Goal: Information Seeking & Learning: Learn about a topic

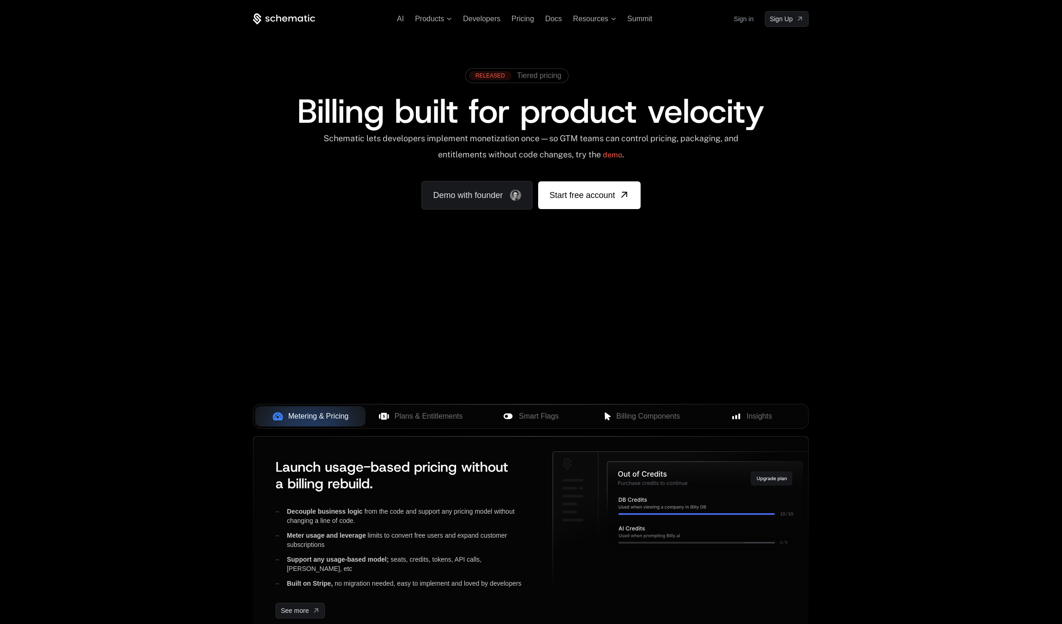
click at [217, 188] on div "AI Products Developers Pricing Docs Resources Summit Sign in Sign Up RELEASED T…" at bounding box center [531, 138] width 1062 height 276
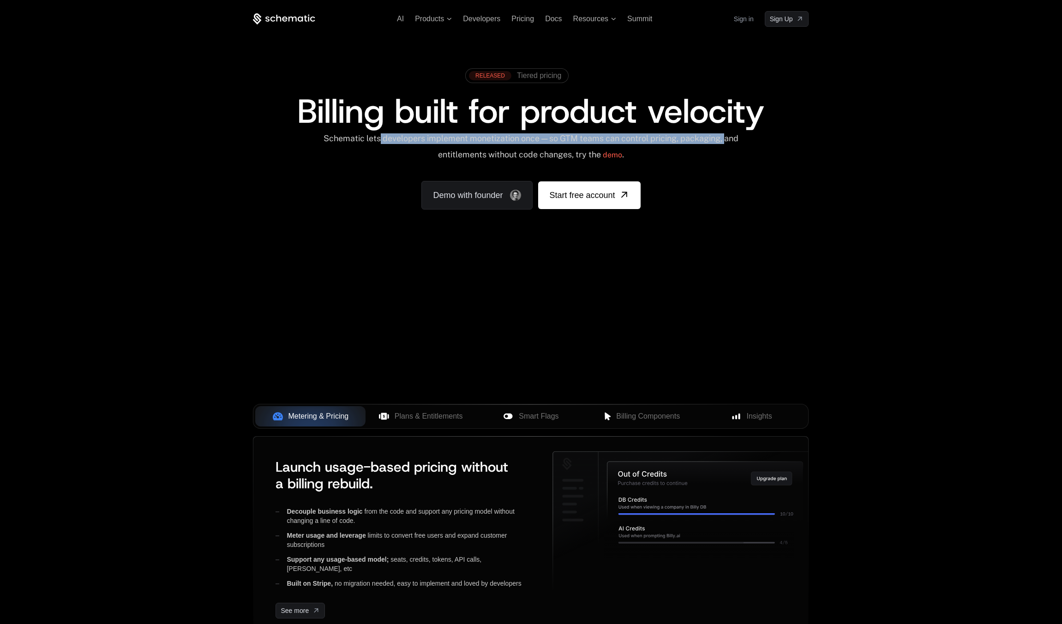
drag, startPoint x: 387, startPoint y: 136, endPoint x: 450, endPoint y: 147, distance: 64.1
click at [438, 153] on div "Schematic lets developers implement monetization once — so GTM teams can contro…" at bounding box center [531, 149] width 417 height 33
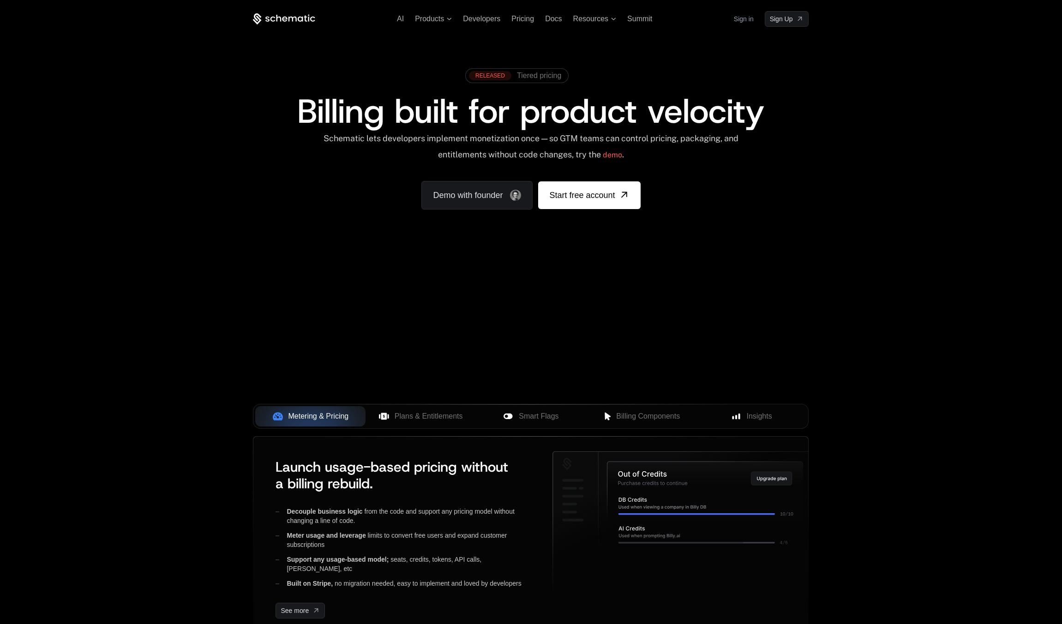
click at [906, 129] on div "AI Products Developers Pricing Docs Resources Summit Sign in Sign Up RELEASED T…" at bounding box center [531, 138] width 1062 height 276
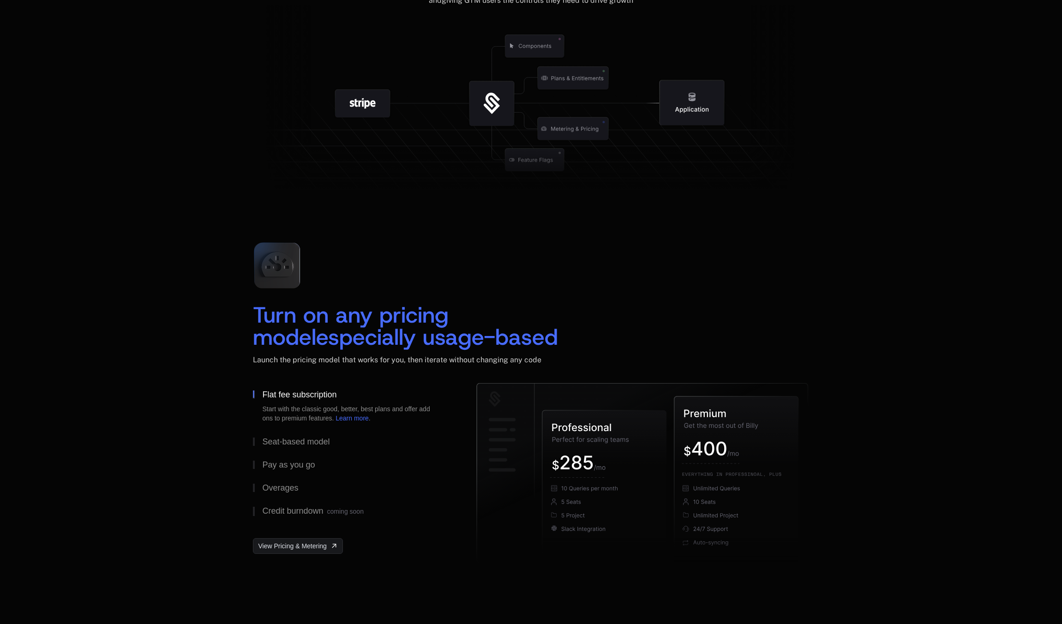
scroll to position [1169, 0]
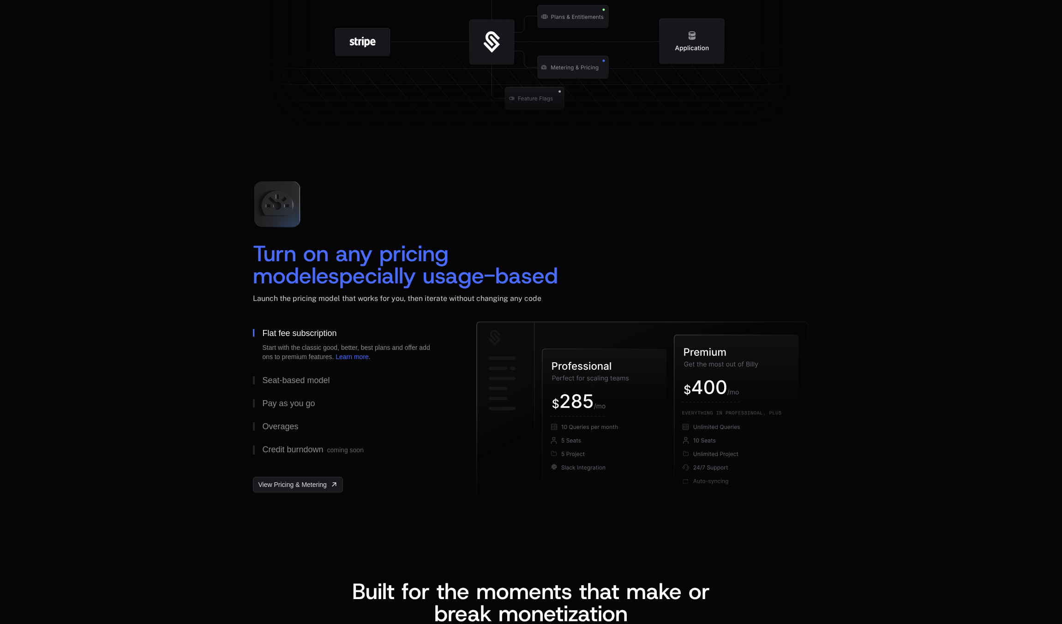
drag, startPoint x: 486, startPoint y: 348, endPoint x: 600, endPoint y: 391, distance: 122.1
click at [600, 389] on div "Flat fee subscription Start with the classic good, better, best plans and offer…" at bounding box center [531, 414] width 556 height 185
drag, startPoint x: 265, startPoint y: 380, endPoint x: 283, endPoint y: 401, distance: 27.5
click at [265, 380] on div "Seat-based model" at bounding box center [295, 380] width 67 height 8
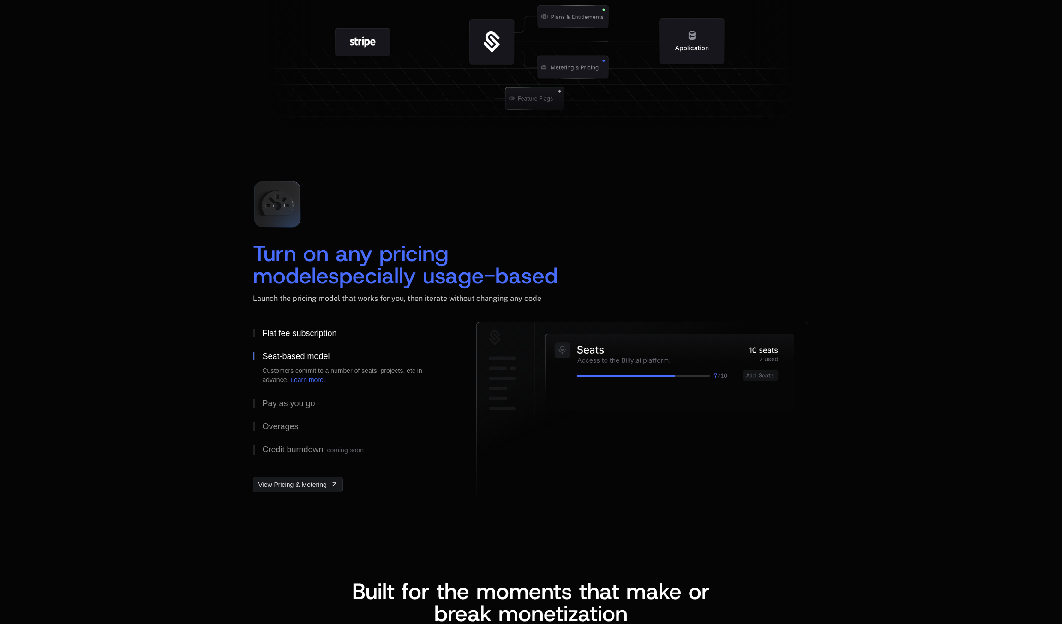
click at [275, 332] on div "Flat fee subscription" at bounding box center [299, 333] width 74 height 8
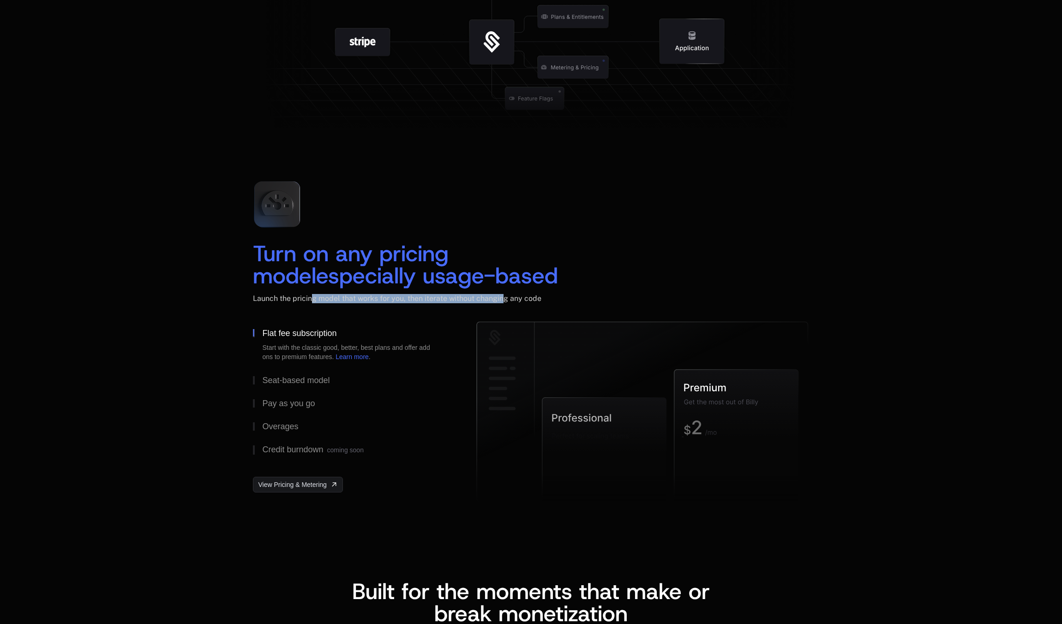
drag, startPoint x: 312, startPoint y: 298, endPoint x: 529, endPoint y: 297, distance: 216.9
click at [524, 297] on span "Launch the pricing model that works for you, then iterate without changing any …" at bounding box center [397, 298] width 288 height 9
click at [529, 297] on span "Launch the pricing model that works for you, then iterate without changing any …" at bounding box center [397, 298] width 288 height 9
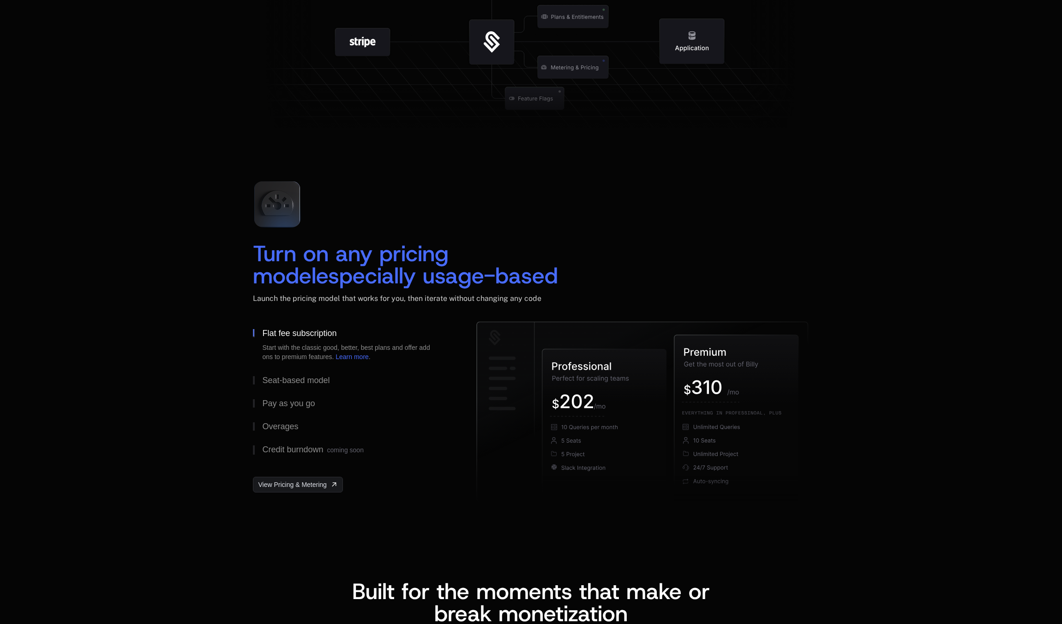
scroll to position [1292, 0]
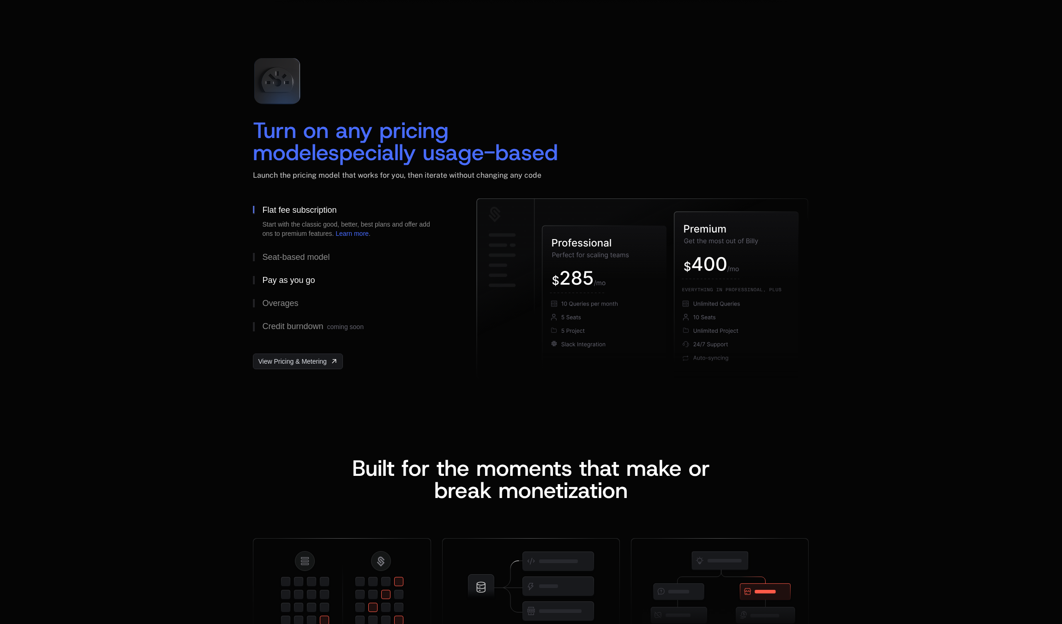
click at [279, 276] on button "Pay as you go" at bounding box center [350, 280] width 194 height 23
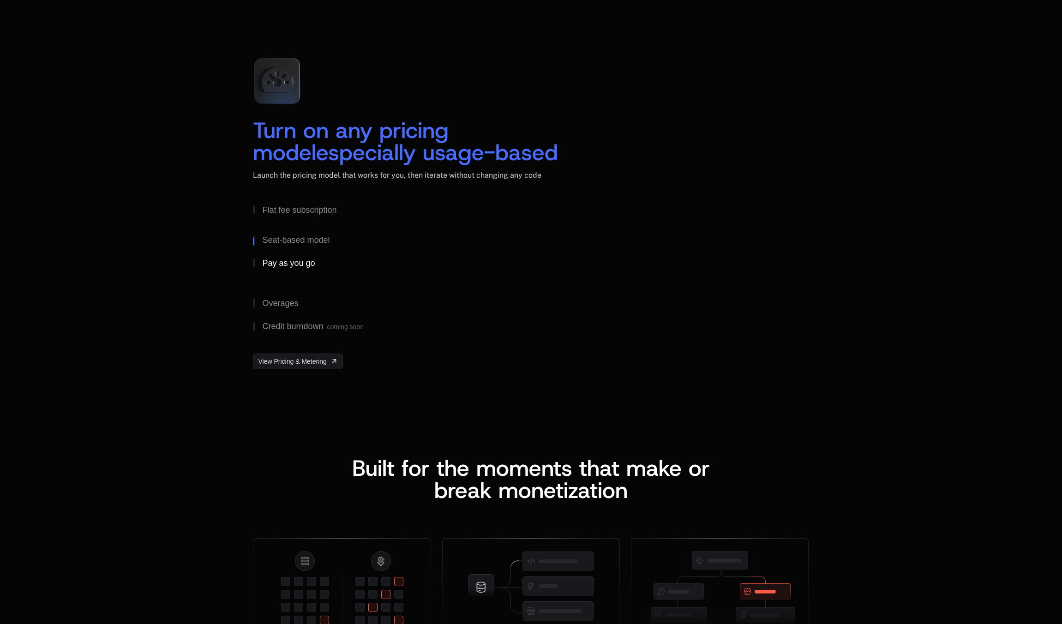
click at [297, 279] on div "Customers pay for only what the use, set hard limits to prevent runaway spend. …" at bounding box center [349, 282] width 175 height 18
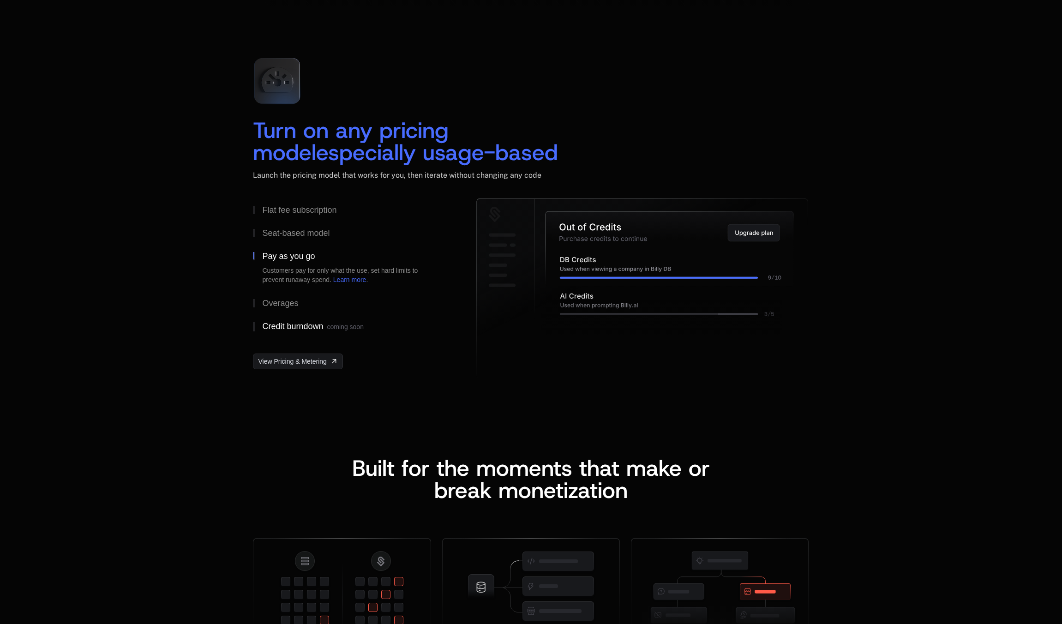
drag, startPoint x: 287, startPoint y: 299, endPoint x: 302, endPoint y: 317, distance: 23.6
click at [287, 299] on div "Overages" at bounding box center [280, 303] width 36 height 8
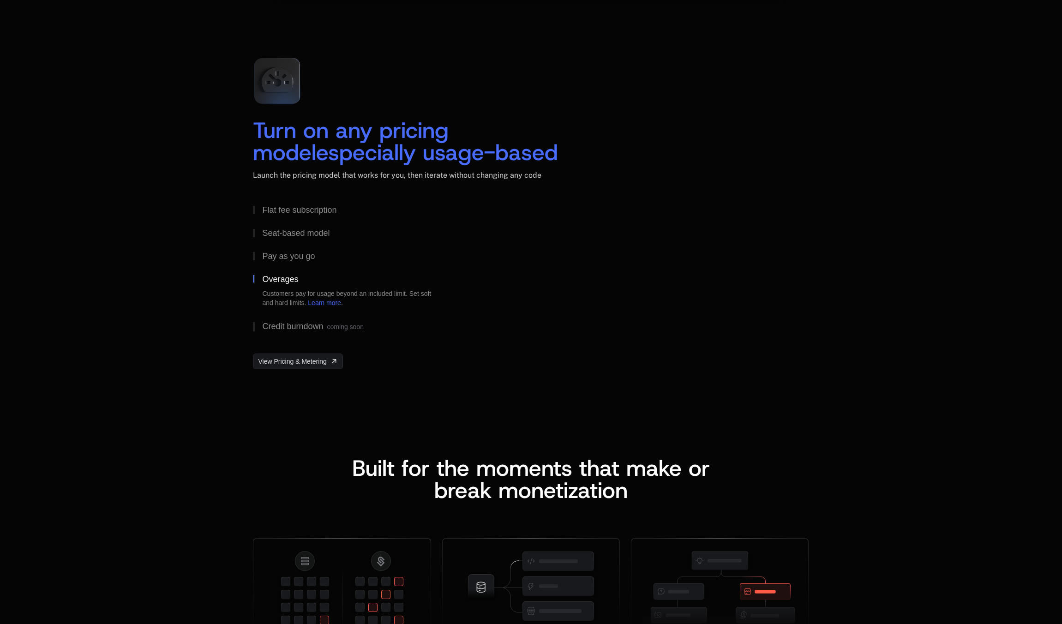
click at [306, 326] on div "Credit burndown coming soon" at bounding box center [312, 326] width 101 height 9
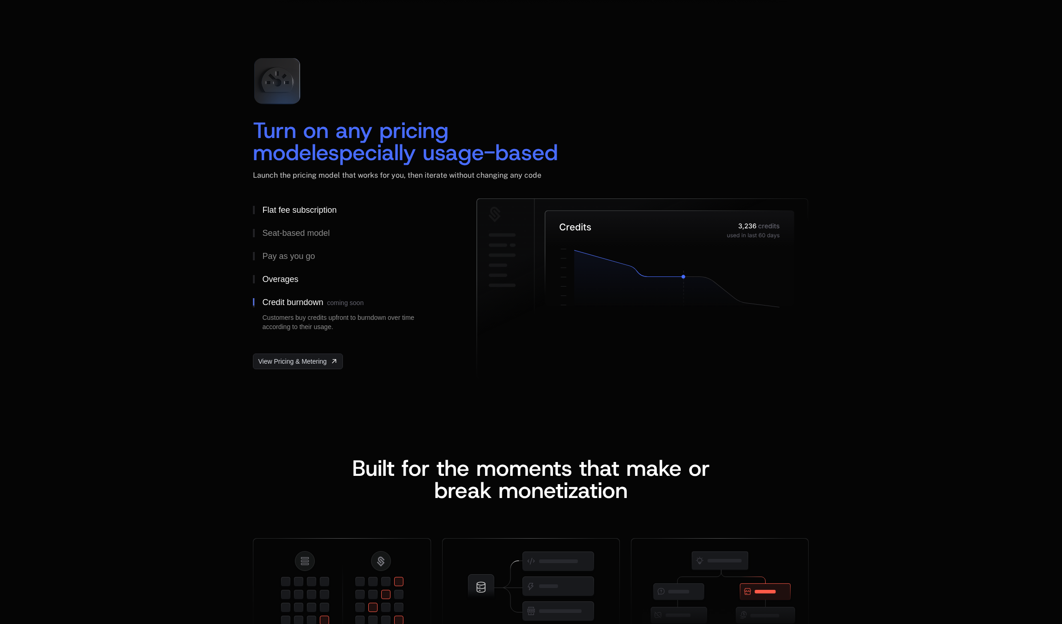
drag, startPoint x: 286, startPoint y: 201, endPoint x: 237, endPoint y: 220, distance: 52.0
click at [286, 201] on button "Flat fee subscription" at bounding box center [350, 209] width 194 height 23
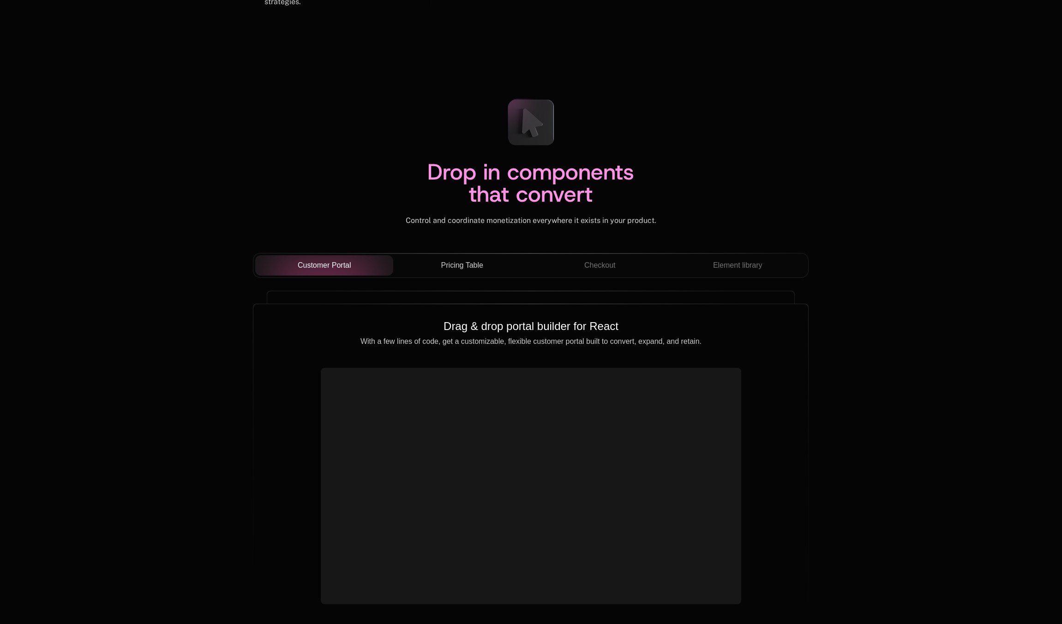
scroll to position [3262, 0]
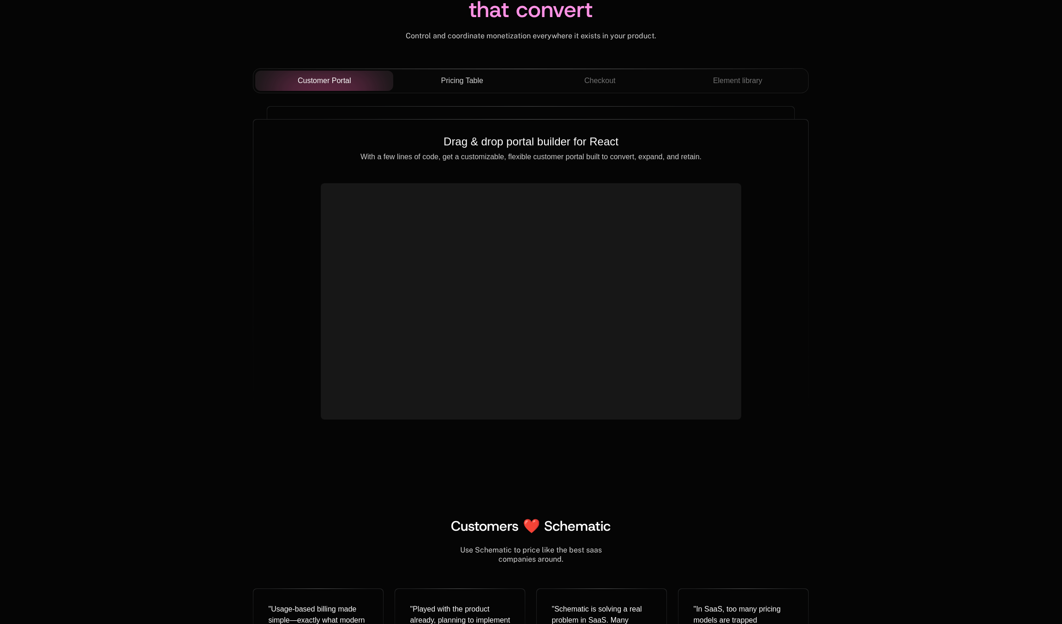
click at [468, 80] on span "Pricing Table" at bounding box center [462, 80] width 42 height 11
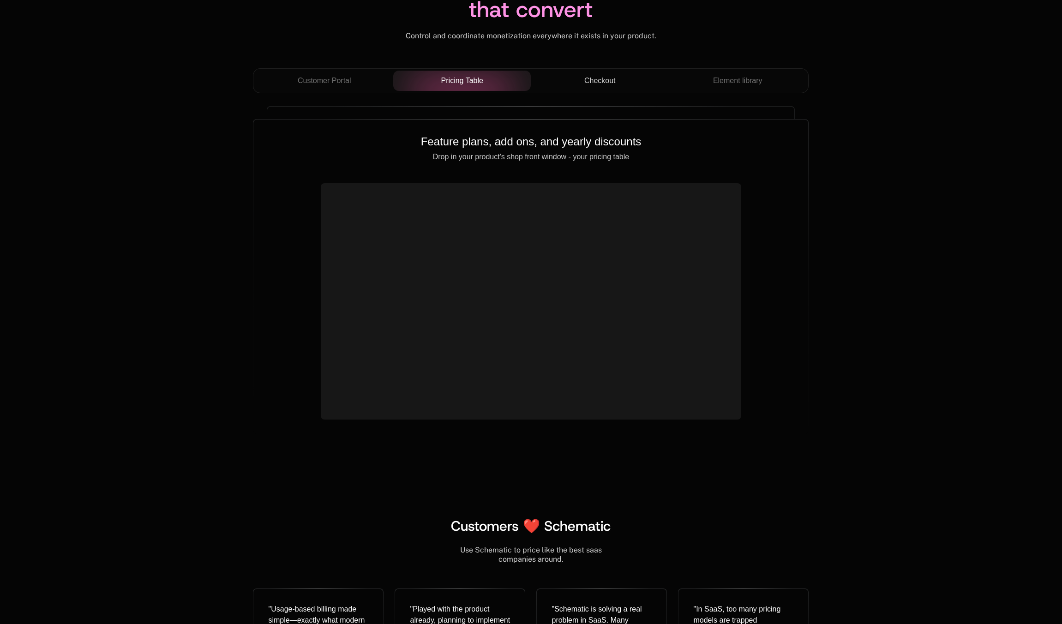
click at [600, 89] on button "Checkout" at bounding box center [600, 81] width 138 height 20
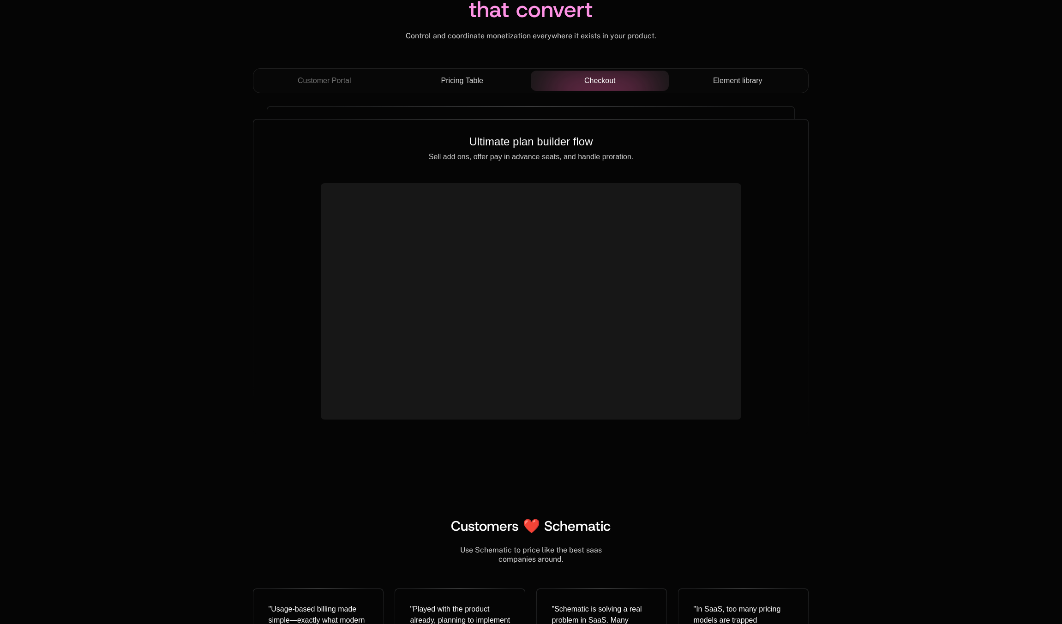
click at [728, 81] on span "Element library" at bounding box center [737, 80] width 49 height 11
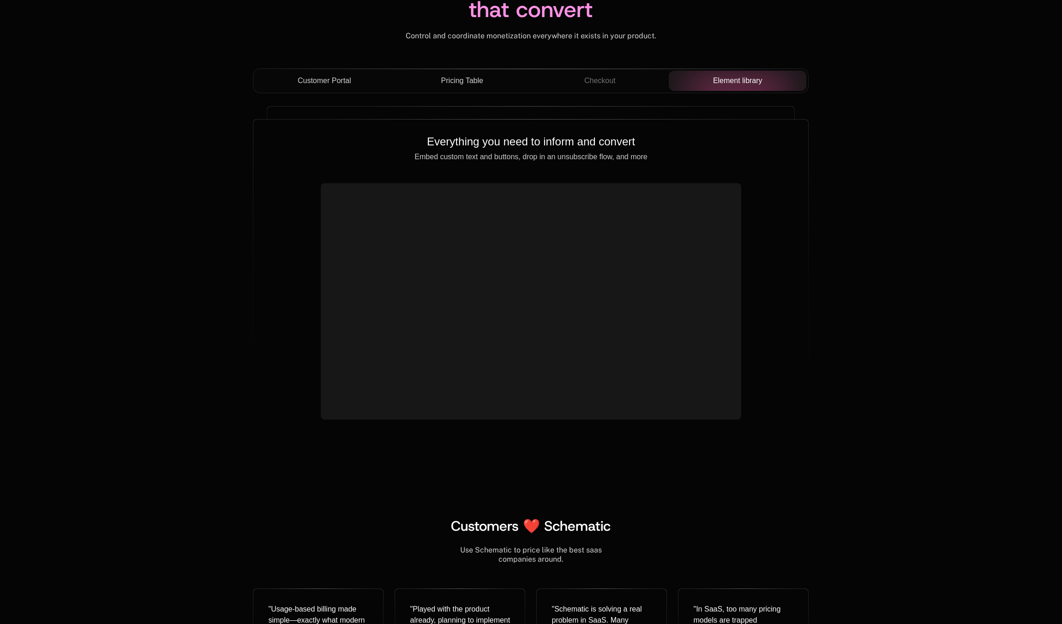
click at [343, 84] on span "Customer Portal" at bounding box center [325, 80] width 54 height 11
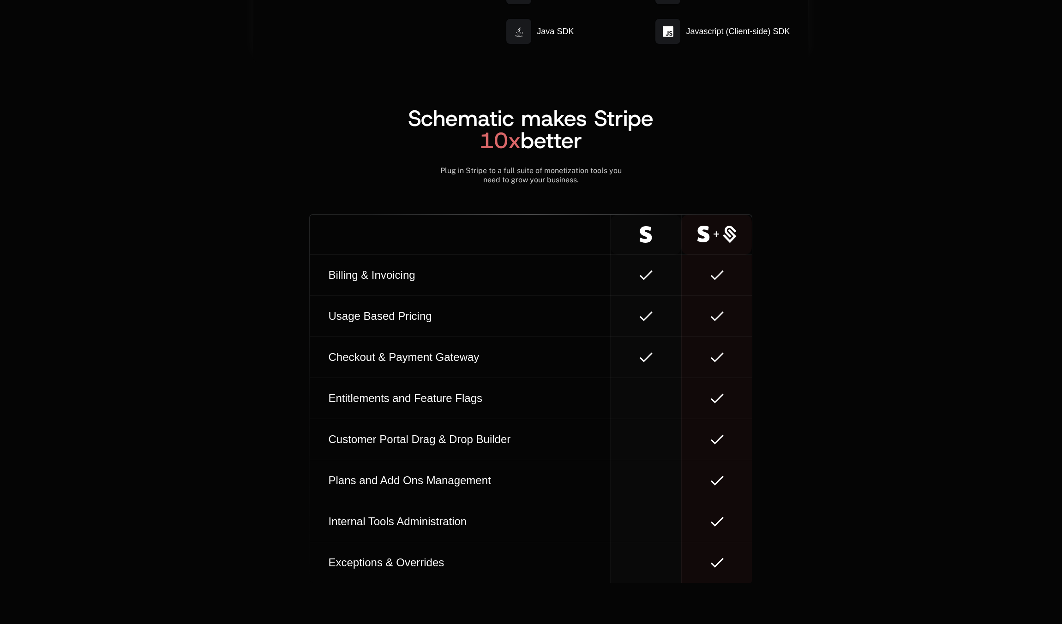
scroll to position [4677, 0]
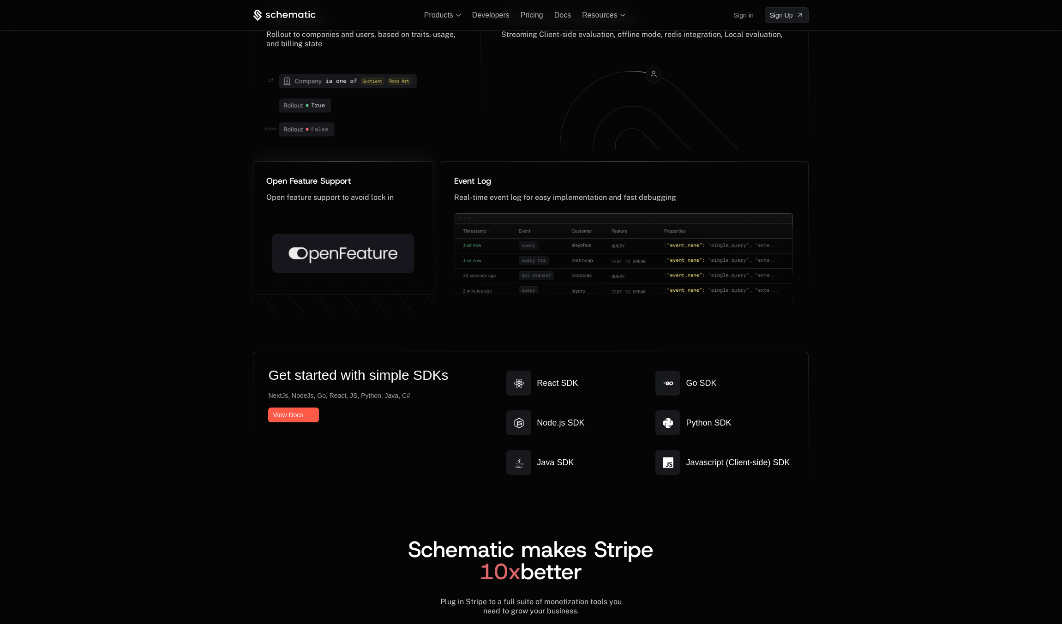
drag, startPoint x: 342, startPoint y: 197, endPoint x: 399, endPoint y: 201, distance: 56.5
click at [399, 201] on icon at bounding box center [343, 250] width 180 height 167
click at [335, 266] on icon at bounding box center [343, 253] width 142 height 39
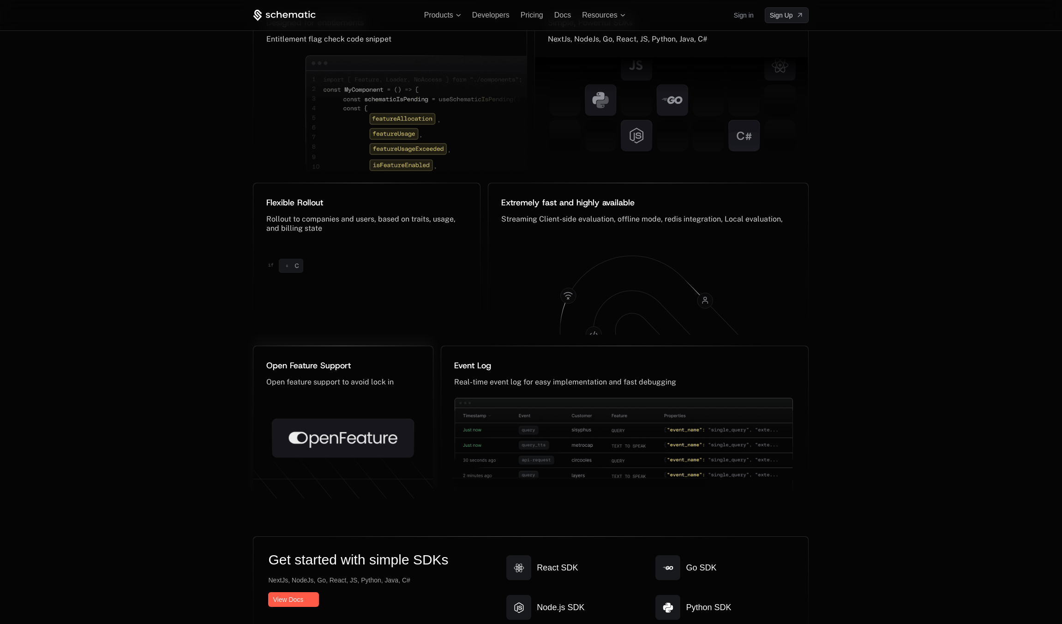
drag, startPoint x: 354, startPoint y: 409, endPoint x: 354, endPoint y: 403, distance: 6.0
click at [354, 403] on icon at bounding box center [343, 435] width 180 height 167
click at [354, 440] on icon at bounding box center [343, 438] width 142 height 39
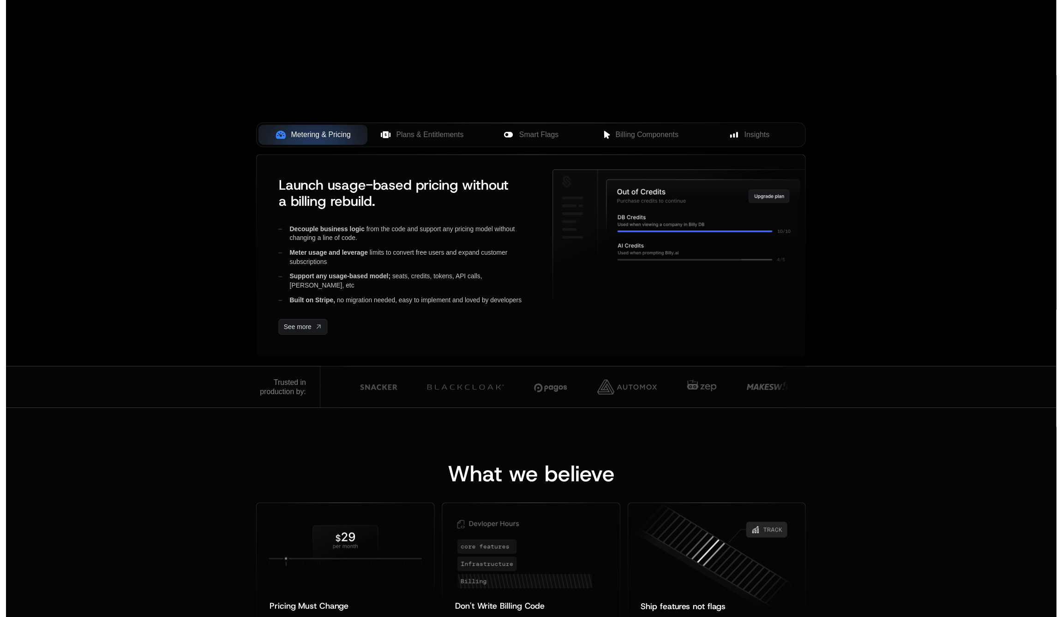
scroll to position [0, 0]
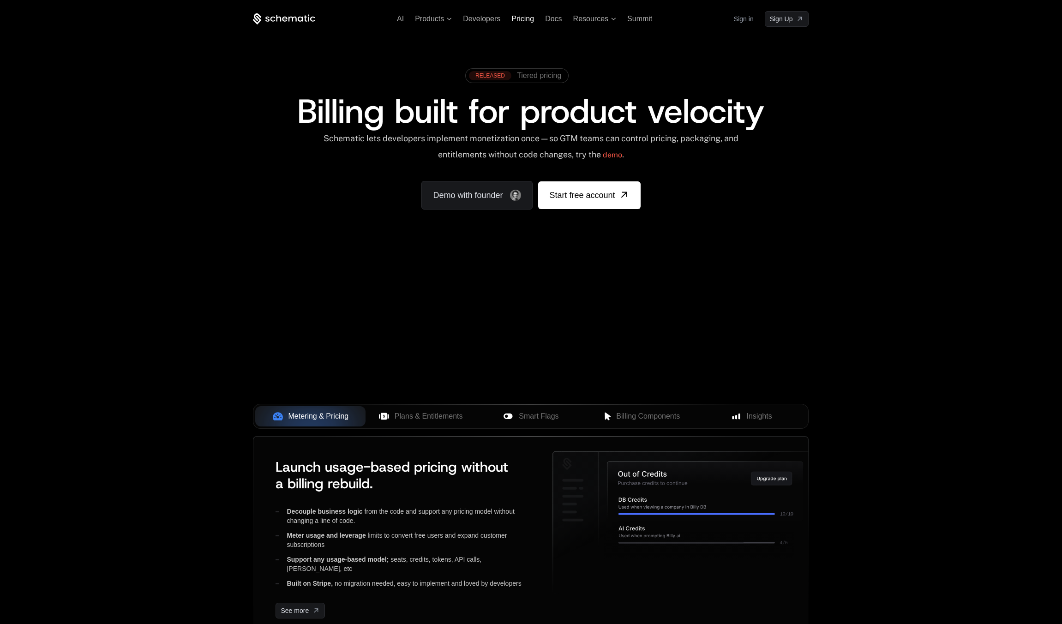
click at [527, 19] on span "Pricing" at bounding box center [522, 19] width 23 height 8
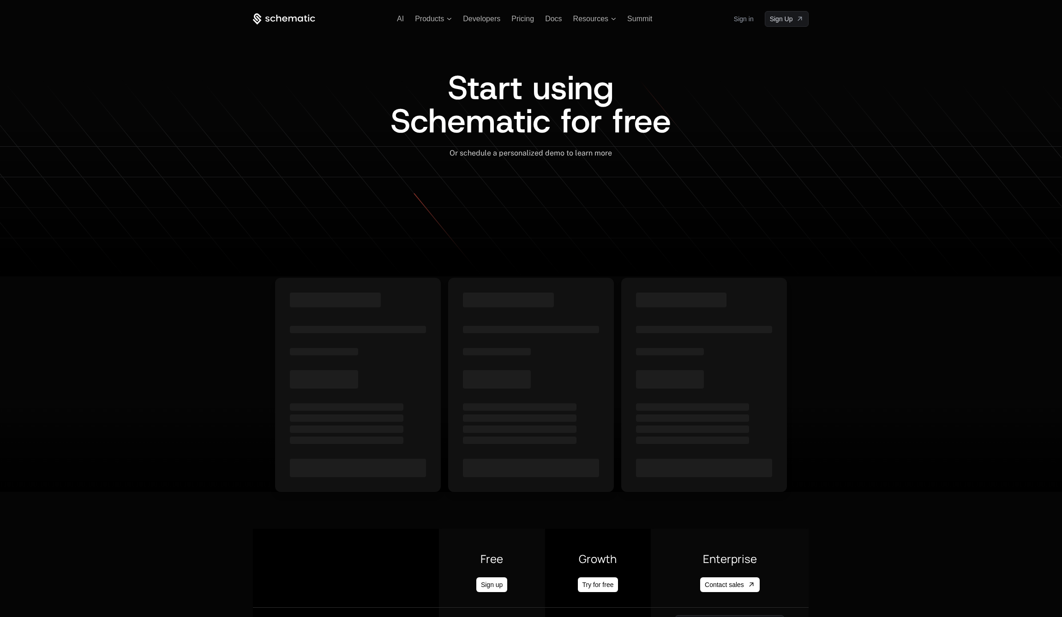
scroll to position [492, 0]
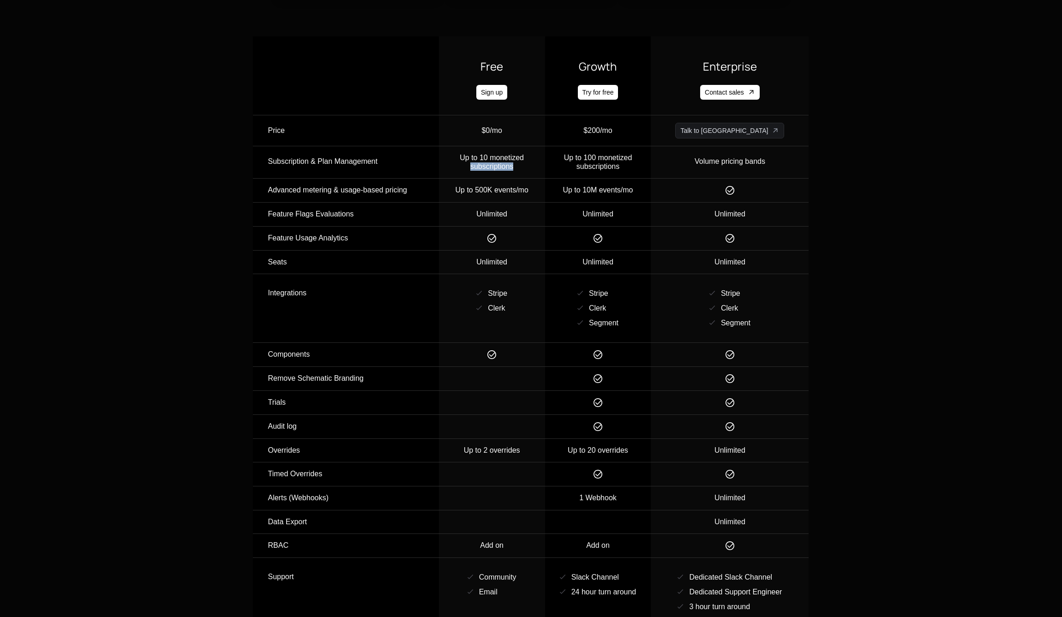
click at [541, 163] on div "Up to 10 monetized subscriptions" at bounding box center [491, 162] width 105 height 17
drag, startPoint x: 542, startPoint y: 167, endPoint x: 471, endPoint y: 154, distance: 72.8
click at [542, 167] on div "Up to 10 monetized subscriptions" at bounding box center [491, 162] width 105 height 17
drag, startPoint x: 471, startPoint y: 154, endPoint x: 438, endPoint y: 154, distance: 32.3
click at [466, 154] on div "Up to 10 monetized subscriptions" at bounding box center [491, 162] width 105 height 17
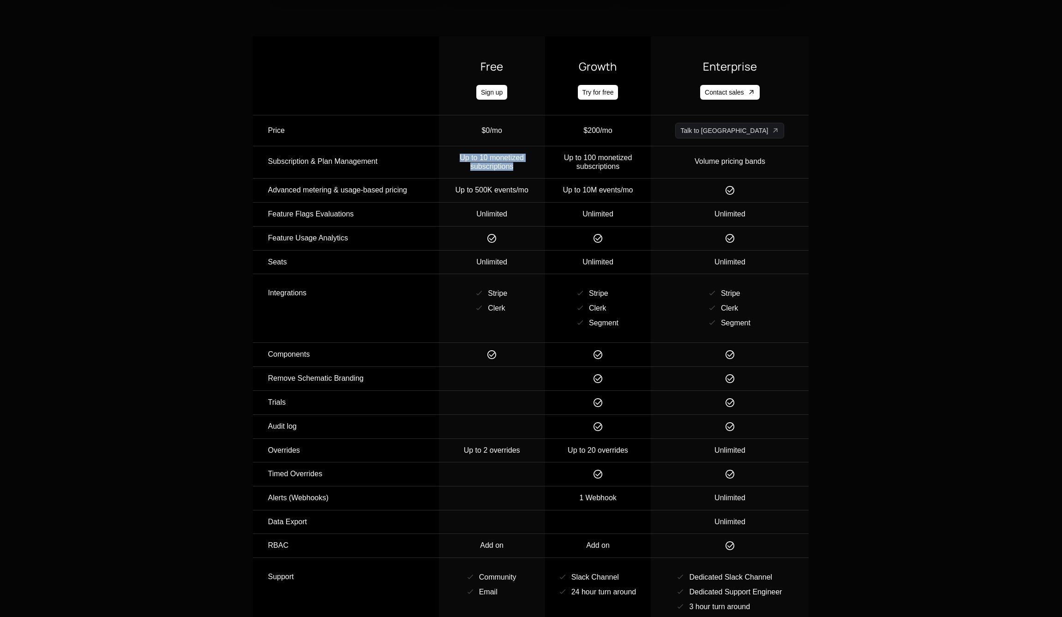
click at [349, 158] on div "Subscription & Plan Management" at bounding box center [353, 162] width 170 height 16
drag, startPoint x: 575, startPoint y: 185, endPoint x: 383, endPoint y: 203, distance: 192.8
click at [582, 185] on tr "Advanced metering & usage-based pricing Up to 500K events/mo Up to 10M events/mo" at bounding box center [531, 191] width 556 height 24
drag, startPoint x: 398, startPoint y: 217, endPoint x: 410, endPoint y: 216, distance: 12.5
click at [410, 216] on td "Feature Flags Evaluations" at bounding box center [346, 215] width 186 height 24
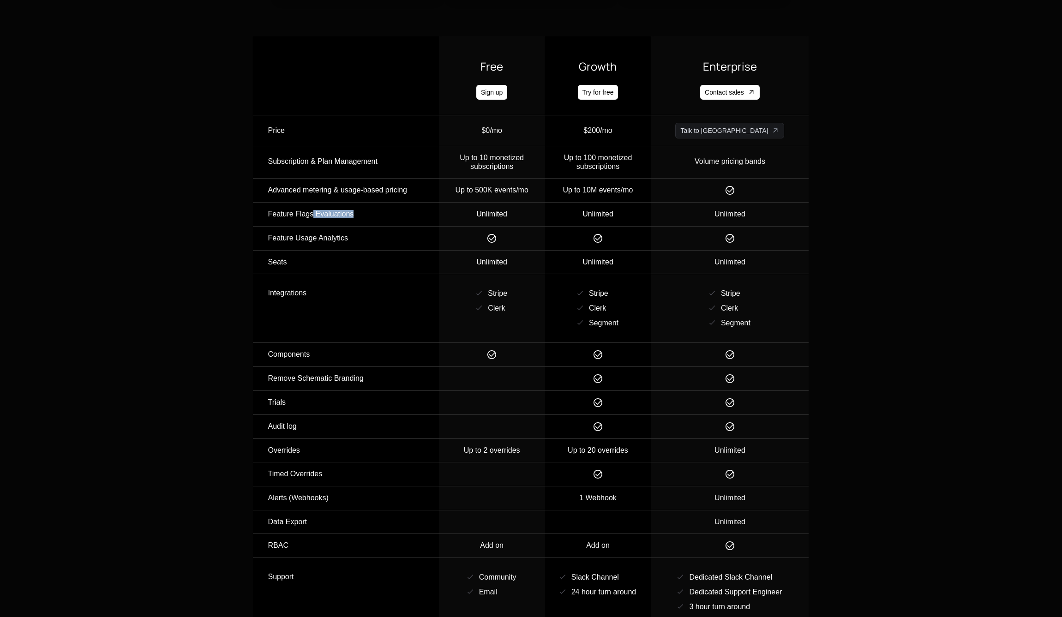
click at [410, 216] on td "Feature Flags Evaluations" at bounding box center [346, 215] width 186 height 24
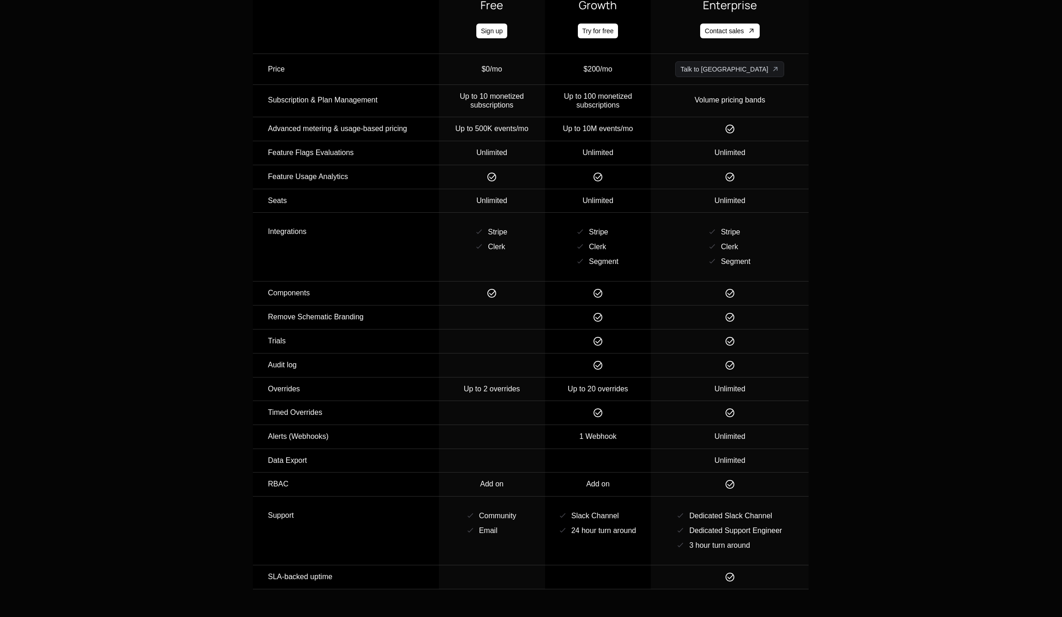
click at [510, 222] on div "Stripe Clerk" at bounding box center [491, 239] width 105 height 39
click at [438, 245] on td "Integrations" at bounding box center [346, 247] width 186 height 69
click at [479, 229] on div "Stripe Clerk" at bounding box center [491, 239] width 105 height 39
click at [525, 255] on tbody "Price $0/mo $200/mo Talk to us Subscription & Plan Management Up to 10 monetize…" at bounding box center [531, 321] width 556 height 535
click at [430, 285] on td "Components" at bounding box center [346, 294] width 186 height 24
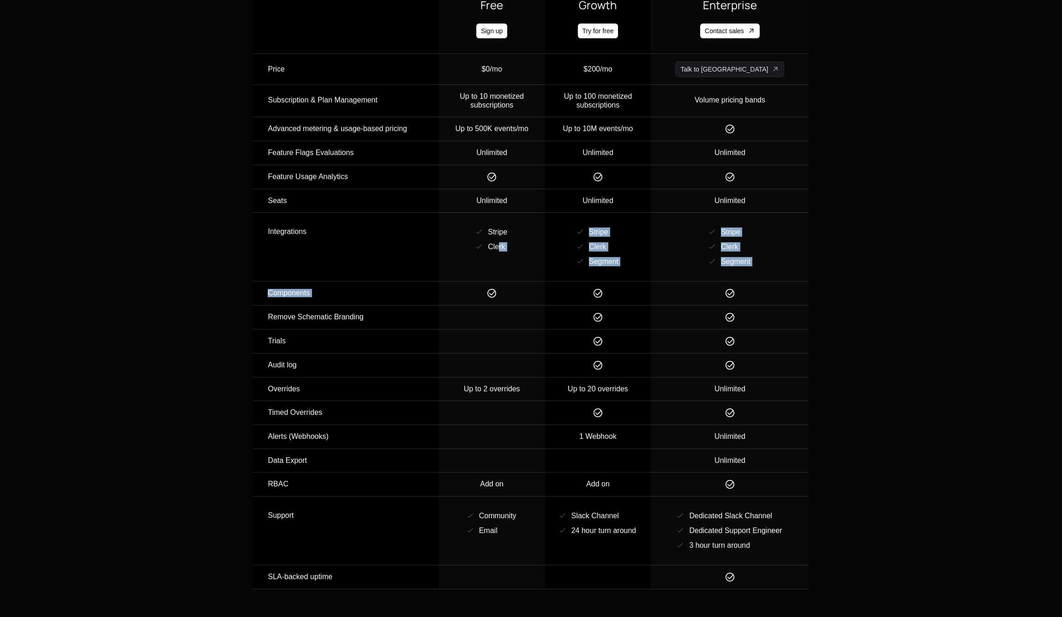
drag, startPoint x: 522, startPoint y: 273, endPoint x: 517, endPoint y: 347, distance: 73.5
click at [522, 273] on tbody "Price $0/mo $200/mo Talk to us Subscription & Plan Management Up to 10 monetize…" at bounding box center [531, 321] width 556 height 535
click at [517, 352] on td at bounding box center [492, 342] width 106 height 24
